Goal: Book appointment/travel/reservation

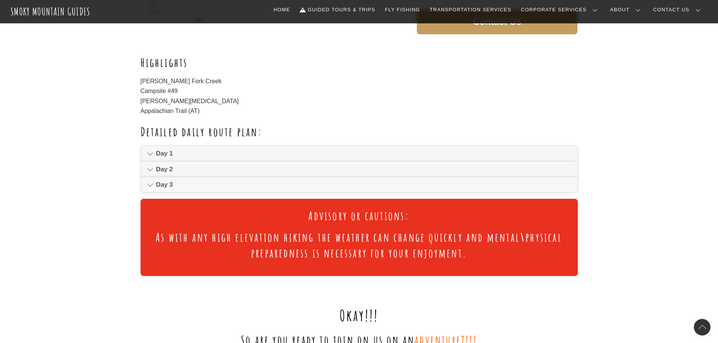
scroll to position [414, 0]
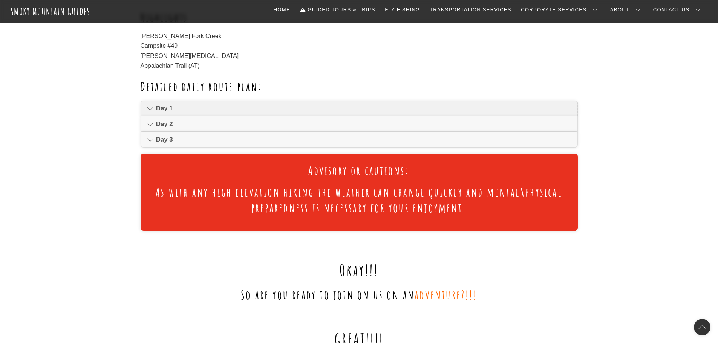
click at [151, 107] on icon at bounding box center [150, 108] width 6 height 9
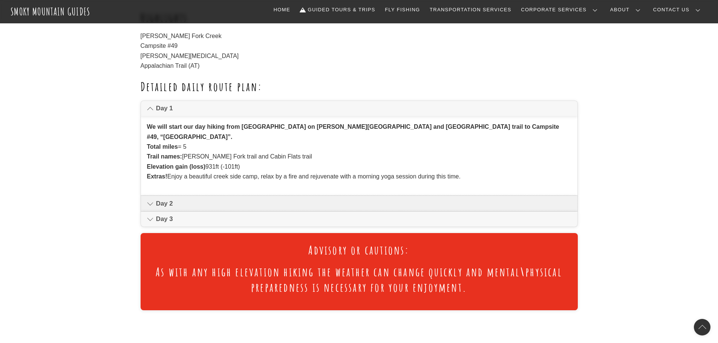
click at [155, 196] on link "Day 2" at bounding box center [359, 203] width 436 height 15
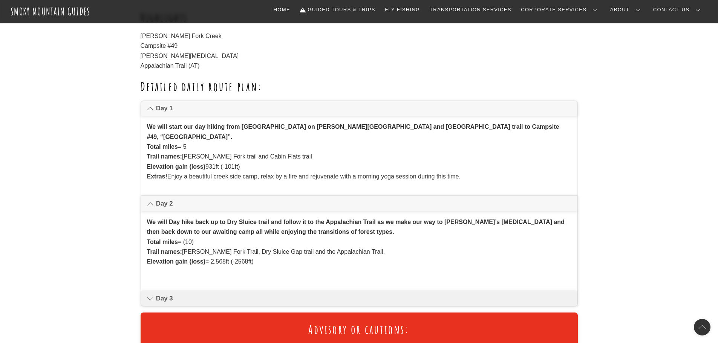
click at [157, 294] on span "Day 3" at bounding box center [363, 298] width 415 height 9
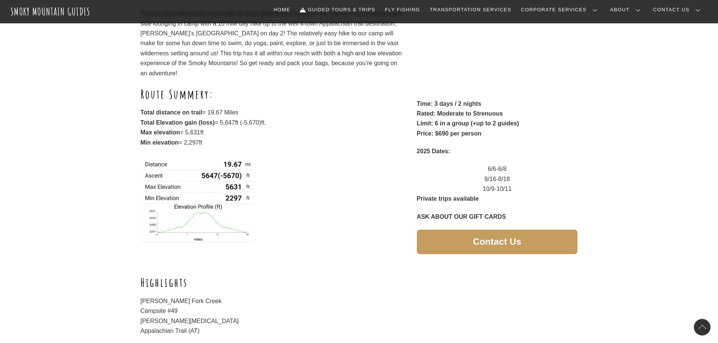
scroll to position [151, 0]
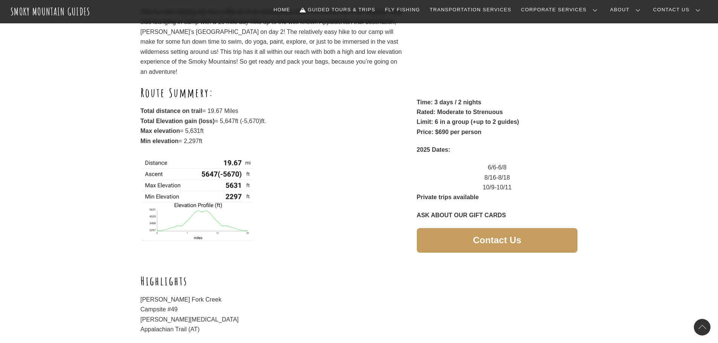
click at [477, 242] on span "Contact Us" at bounding box center [497, 241] width 48 height 8
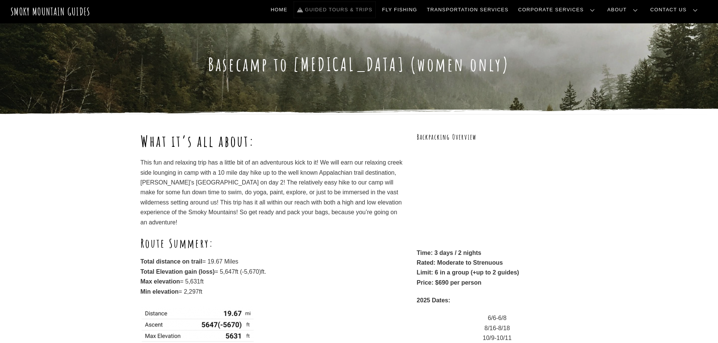
click at [359, 10] on link "Guided Tours & Trips" at bounding box center [334, 10] width 81 height 16
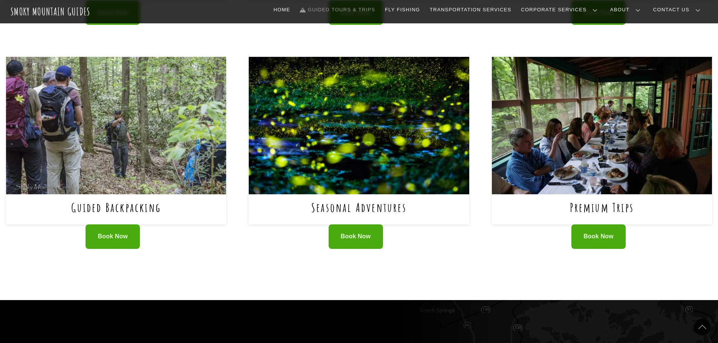
scroll to position [490, 0]
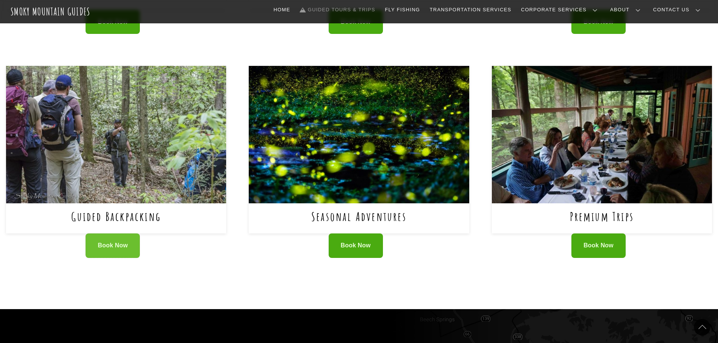
click at [123, 234] on link "Book Now" at bounding box center [113, 246] width 54 height 24
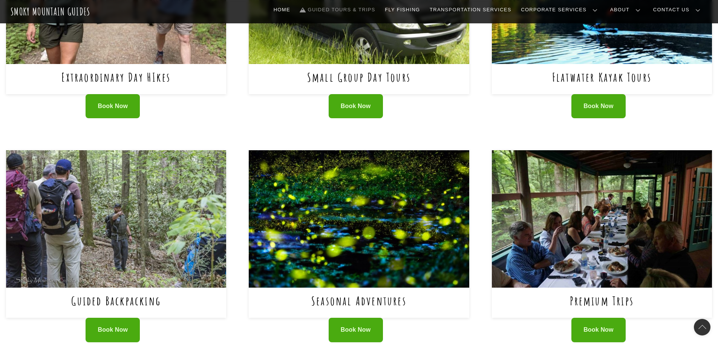
scroll to position [301, 0]
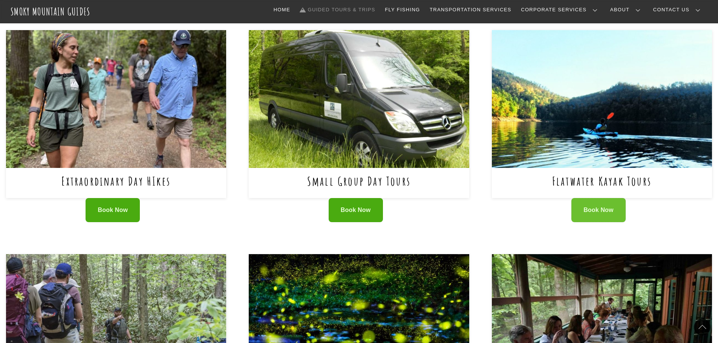
click at [595, 206] on span "Book Now" at bounding box center [598, 210] width 30 height 8
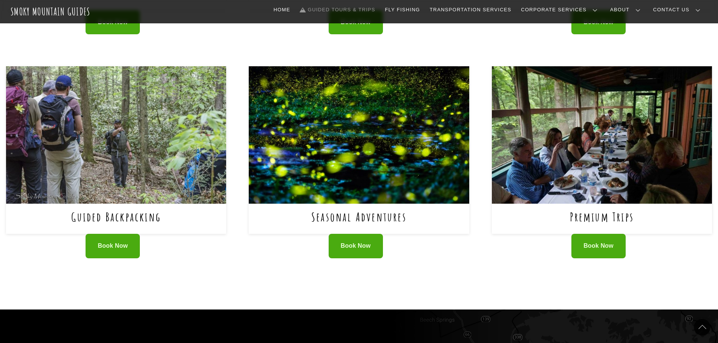
scroll to position [490, 0]
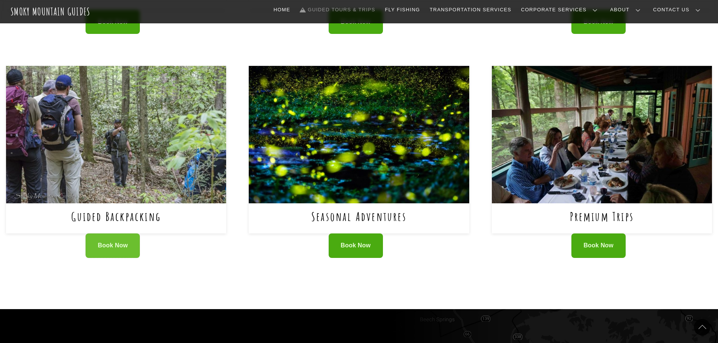
click at [116, 242] on span "Book Now" at bounding box center [113, 246] width 30 height 8
